Goal: Task Accomplishment & Management: Use online tool/utility

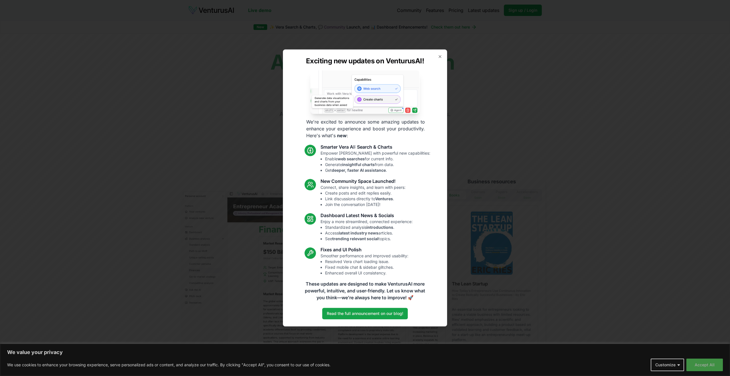
drag, startPoint x: 701, startPoint y: 365, endPoint x: 698, endPoint y: 362, distance: 4.4
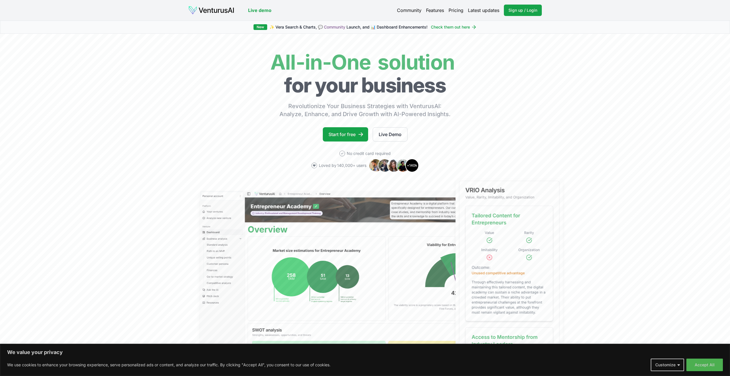
click at [455, 9] on link "Pricing" at bounding box center [455, 10] width 15 height 7
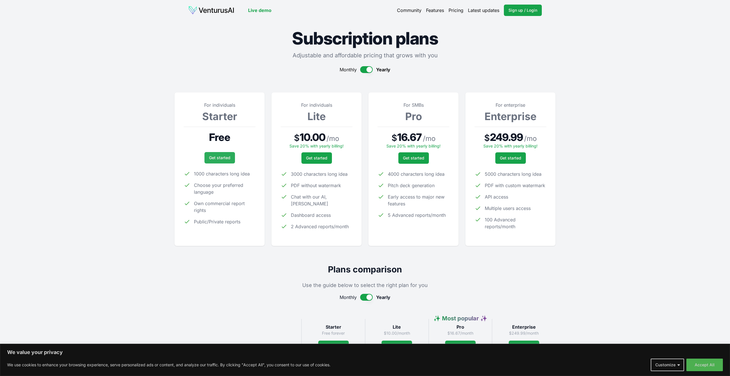
click at [227, 157] on link "Get started" at bounding box center [219, 157] width 31 height 11
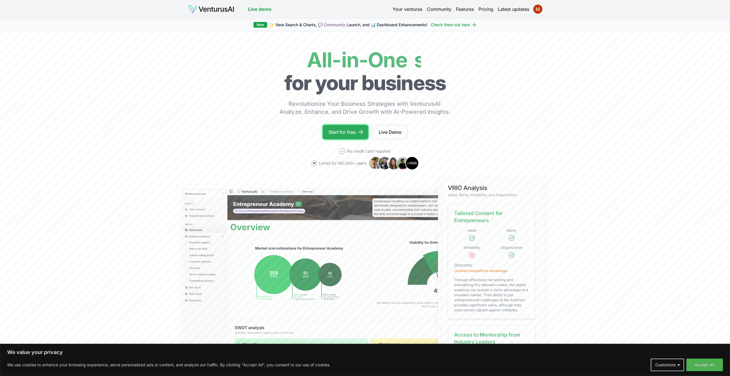
click at [351, 130] on link "Start for free" at bounding box center [345, 132] width 45 height 14
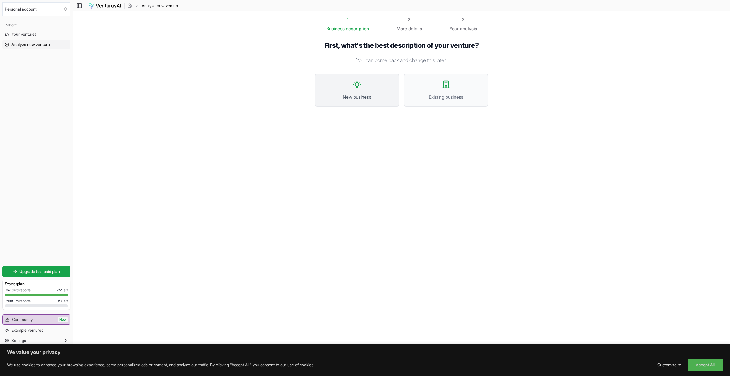
click at [360, 86] on icon at bounding box center [356, 84] width 9 height 9
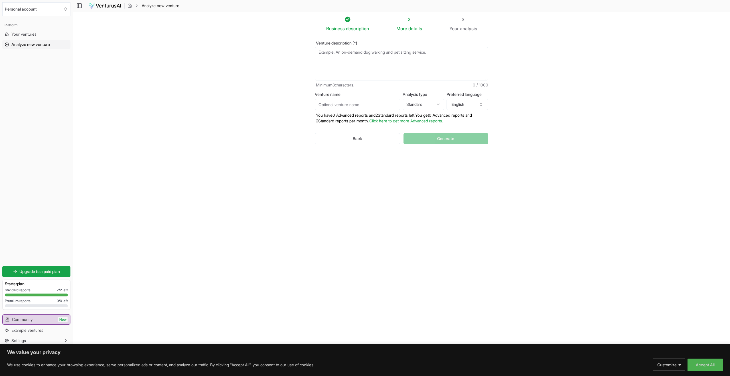
click at [362, 105] on input "Venture name" at bounding box center [358, 104] width 86 height 11
type input "Brook Valley Investors"
click at [437, 105] on html "We value your privacy We use cookies to enhance your browsing experience, serve…" at bounding box center [365, 188] width 730 height 376
click at [440, 104] on html "We value your privacy We use cookies to enhance your browsing experience, serve…" at bounding box center [365, 188] width 730 height 376
select select "standard"
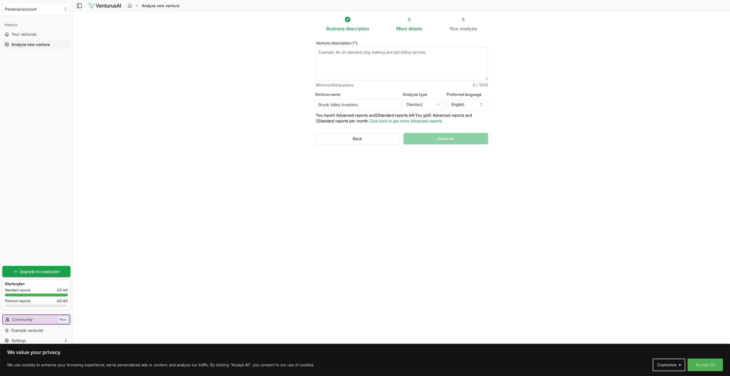
click at [422, 124] on div "Back Generate" at bounding box center [401, 139] width 173 height 30
click at [448, 139] on div "Back Generate" at bounding box center [401, 139] width 173 height 30
